Goal: Information Seeking & Learning: Check status

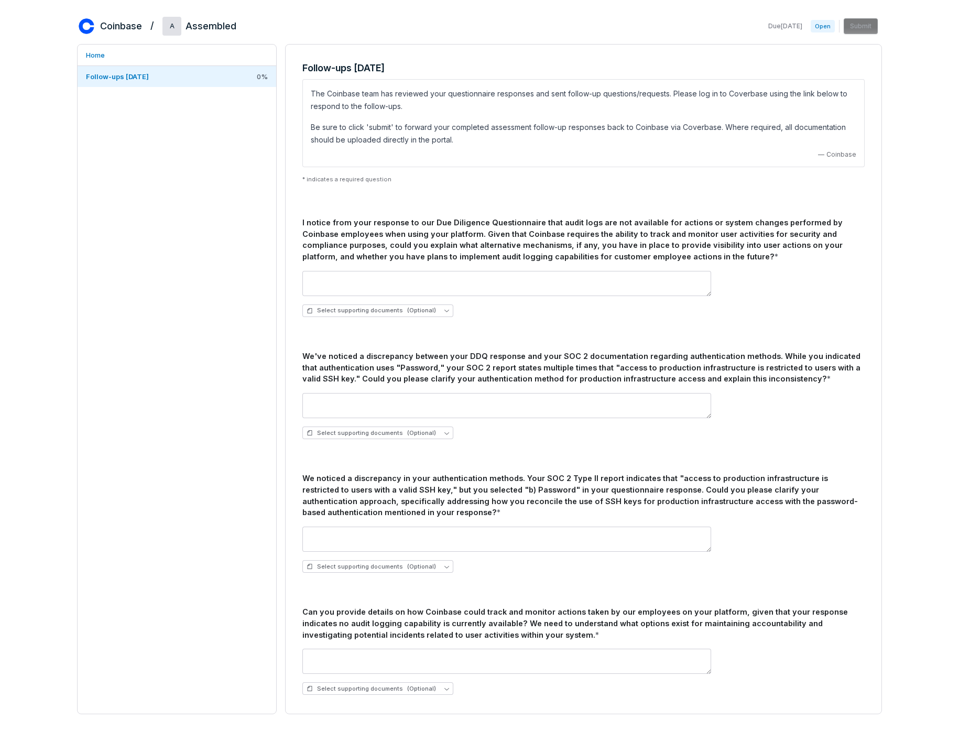
click at [437, 245] on div "I notice from your response to our Due Diligence Questionnaire that audit logs …" at bounding box center [583, 240] width 563 height 46
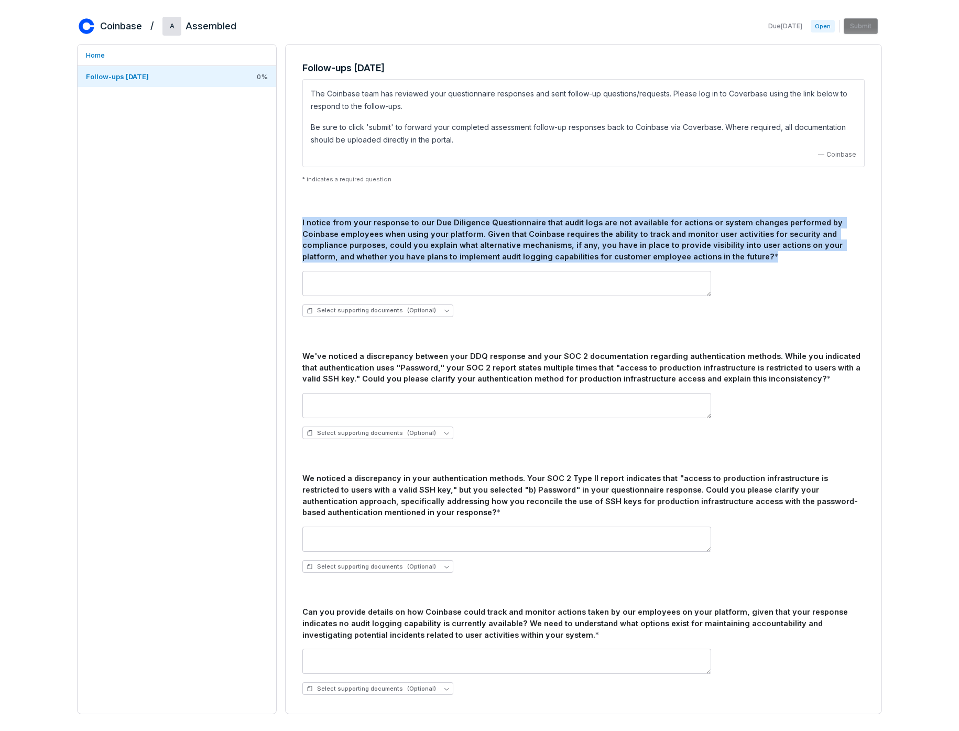
click at [437, 245] on div "I notice from your response to our Due Diligence Questionnaire that audit logs …" at bounding box center [583, 240] width 563 height 46
copy div "I notice from your response to our Due Diligence Questionnaire that audit logs …"
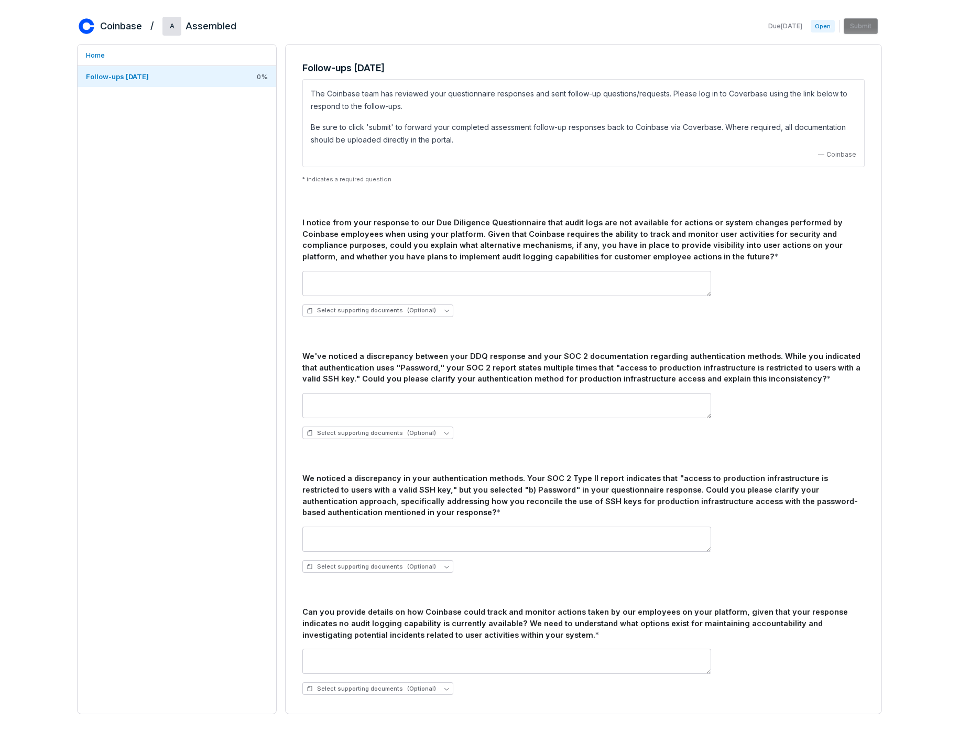
click at [660, 305] on div "Select supporting documents (Optional)" at bounding box center [583, 311] width 563 height 13
click at [658, 354] on div "We've noticed a discrepancy between your DDQ response and your SOC 2 documentat…" at bounding box center [583, 368] width 563 height 34
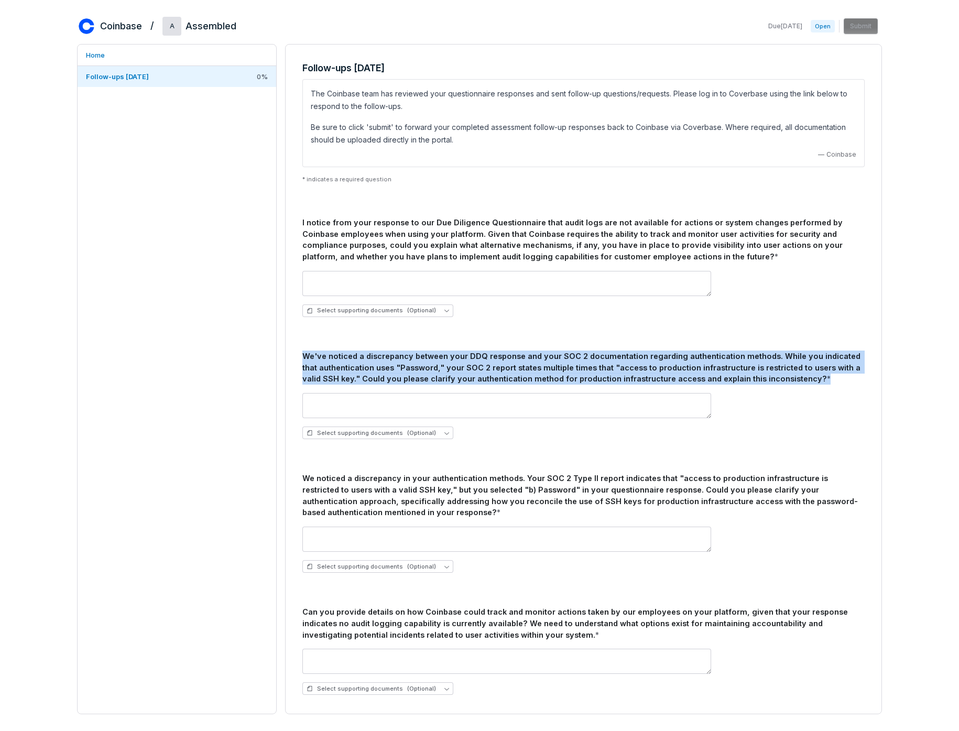
click at [658, 354] on div "We've noticed a discrepancy between your DDQ response and your SOC 2 documentat…" at bounding box center [583, 368] width 563 height 34
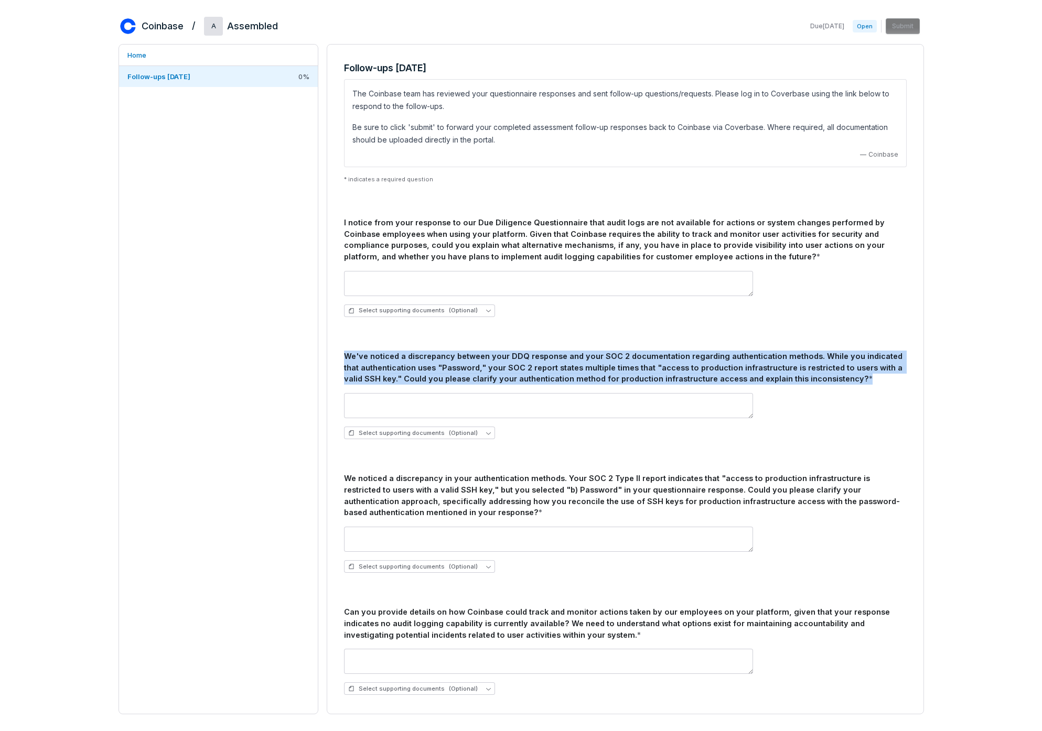
scroll to position [6, 0]
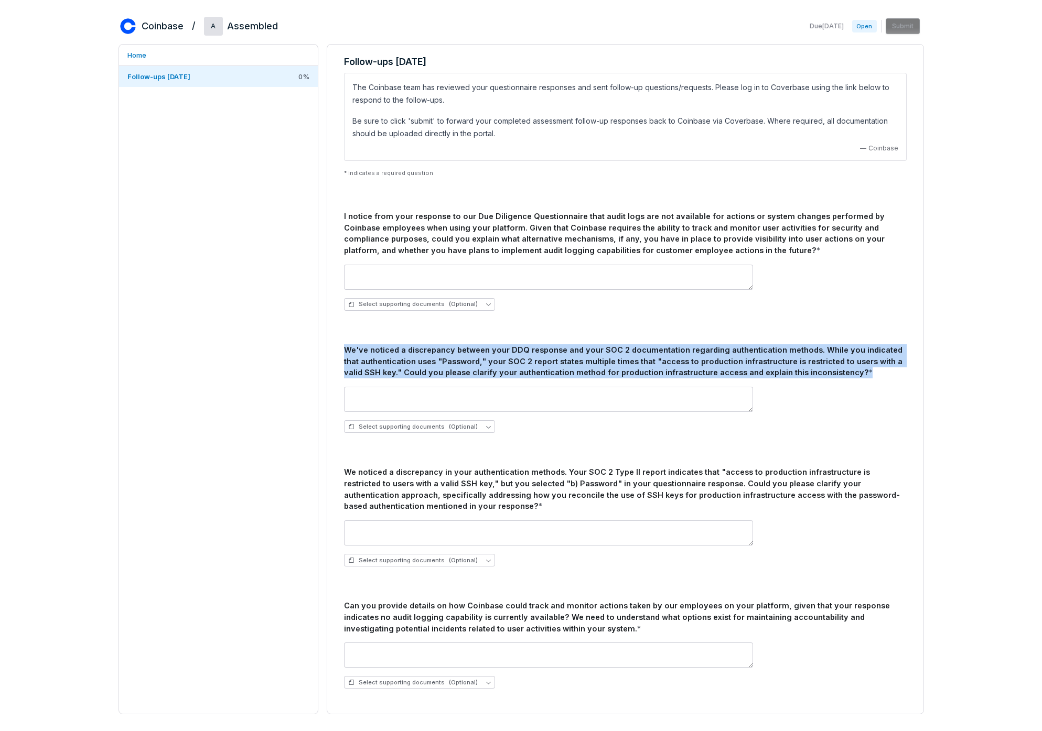
click at [512, 356] on div "We've noticed a discrepancy between your DDQ response and your SOC 2 documentat…" at bounding box center [625, 361] width 563 height 34
drag, startPoint x: 496, startPoint y: 365, endPoint x: 331, endPoint y: 346, distance: 165.7
click at [331, 346] on div "Follow-ups [DATE] The Coinbase team has reviewed your questionnaire responses a…" at bounding box center [625, 379] width 596 height 669
copy div "We've noticed a discrepancy between your DDQ response and your SOC 2 documentat…"
